Goal: Task Accomplishment & Management: Use online tool/utility

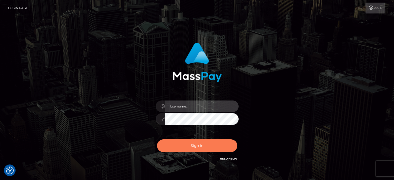
type input "[PERSON_NAME][URL]"
click at [216, 145] on button "Sign in" at bounding box center [197, 146] width 80 height 13
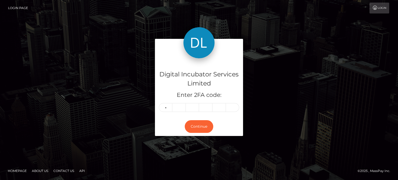
type input "4"
type input "6"
type input "2"
type input "7"
type input "4"
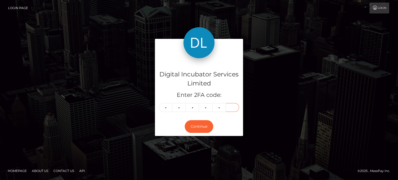
type input "5"
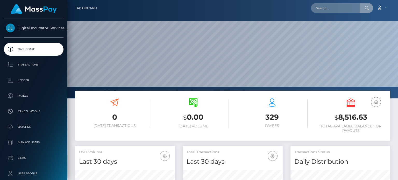
scroll to position [92, 100]
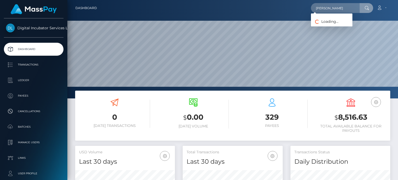
type input "Natasha"
click at [338, 27] on link "Natasha Musgrave" at bounding box center [331, 27] width 41 height 10
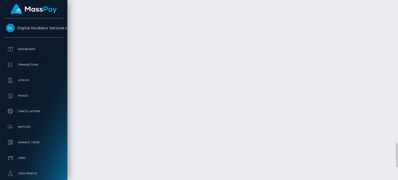
scroll to position [1063, 0]
drag, startPoint x: 181, startPoint y: 78, endPoint x: 120, endPoint y: 76, distance: 61.2
drag, startPoint x: 180, startPoint y: 78, endPoint x: 125, endPoint y: 76, distance: 54.5
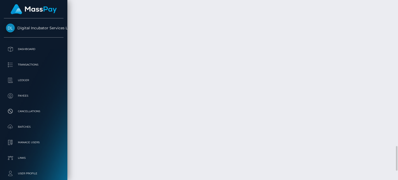
drag, startPoint x: 121, startPoint y: 75, endPoint x: 186, endPoint y: 75, distance: 64.8
copy td "INVOICE # 004 July 2025 Calls"
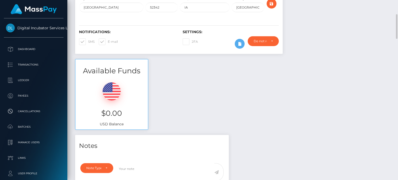
scroll to position [0, 0]
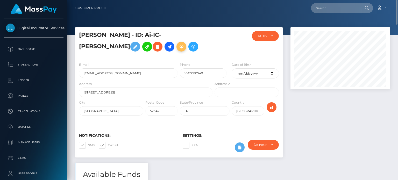
click at [178, 47] on icon at bounding box center [181, 47] width 6 height 6
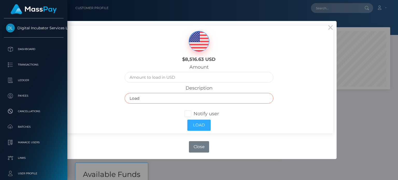
drag, startPoint x: 142, startPoint y: 100, endPoint x: 117, endPoint y: 103, distance: 25.1
click at [117, 103] on div "$8,516.63 USD Amount Description Load Notify user Load" at bounding box center [199, 80] width 268 height 108
paste input "INVOICE # 004 July 2025 Calls"
click at [158, 98] on input "INVOICE # 004 July 2025 Calls" at bounding box center [199, 98] width 149 height 11
type input "INVOICE # 005 August 2025 Calls"
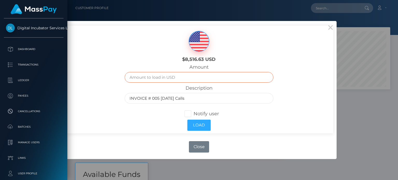
click at [147, 78] on input "text" at bounding box center [199, 77] width 149 height 11
type input "25.00"
click at [194, 115] on span at bounding box center [194, 114] width 0 height 6
click at [190, 115] on input "Notify user" at bounding box center [190, 113] width 3 height 3
checkbox input "true"
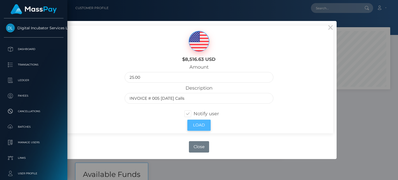
click at [200, 126] on button "Load" at bounding box center [198, 125] width 23 height 11
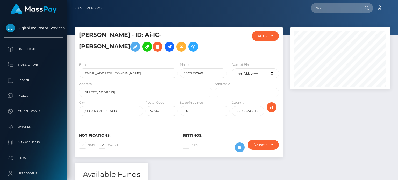
scroll to position [62, 100]
click at [330, 6] on input "text" at bounding box center [335, 8] width 49 height 10
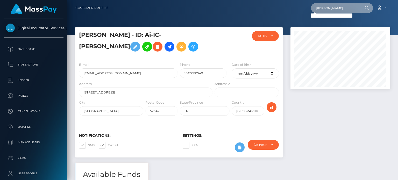
click at [337, 9] on input "Abigal" at bounding box center [335, 8] width 49 height 10
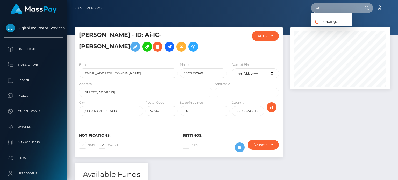
type input "A"
type input "Abigail"
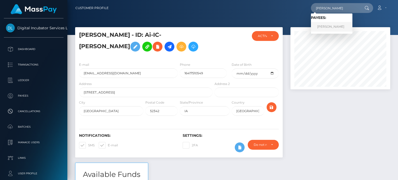
click at [340, 26] on link "Abigail Riley" at bounding box center [331, 27] width 41 height 10
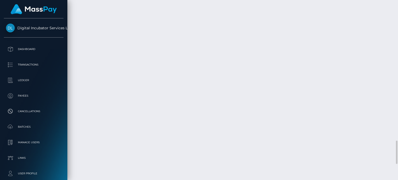
scroll to position [1115, 0]
drag, startPoint x: 119, startPoint y: 103, endPoint x: 167, endPoint y: 103, distance: 48.5
copy td "Invoice# [DATE] Sales calls"
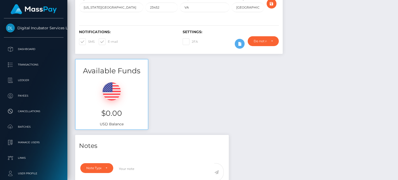
scroll to position [0, 0]
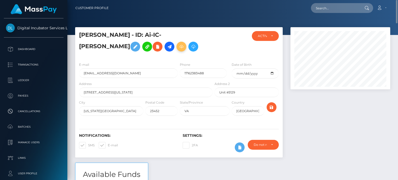
click at [178, 50] on icon at bounding box center [181, 47] width 6 height 6
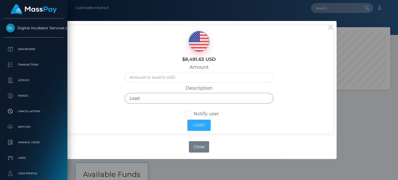
click at [156, 99] on input "Load" at bounding box center [199, 98] width 149 height 11
drag, startPoint x: 156, startPoint y: 99, endPoint x: 120, endPoint y: 102, distance: 35.4
click at [120, 102] on div "$8,491.63 USD Amount Description Load Notify user Load" at bounding box center [199, 80] width 268 height 108
paste input "Invoice# 4 July Sales calls"
click at [148, 98] on input "Invoice# 4 July Sales calls" at bounding box center [199, 98] width 149 height 11
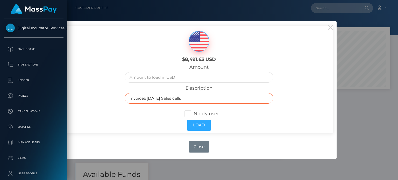
type input "Invoice#5 August Sales calls"
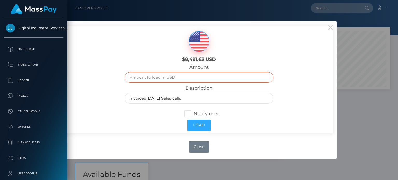
click at [163, 78] on input "text" at bounding box center [199, 77] width 149 height 11
type input "375.00"
click at [194, 113] on span at bounding box center [194, 114] width 0 height 6
click at [190, 113] on input "Notify user" at bounding box center [190, 113] width 3 height 3
checkbox input "true"
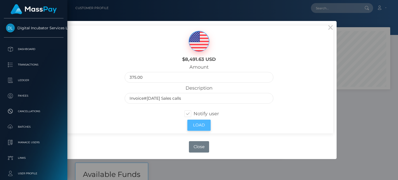
click at [202, 124] on button "Load" at bounding box center [198, 125] width 23 height 11
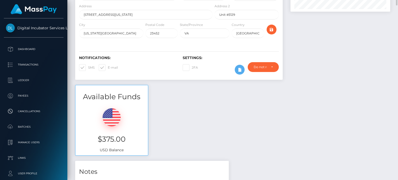
scroll to position [104, 0]
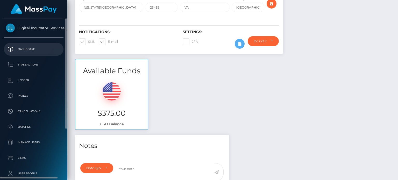
click at [32, 48] on p "Dashboard" at bounding box center [33, 49] width 55 height 8
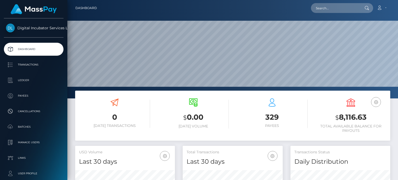
scroll to position [92, 100]
